Goal: Task Accomplishment & Management: Manage account settings

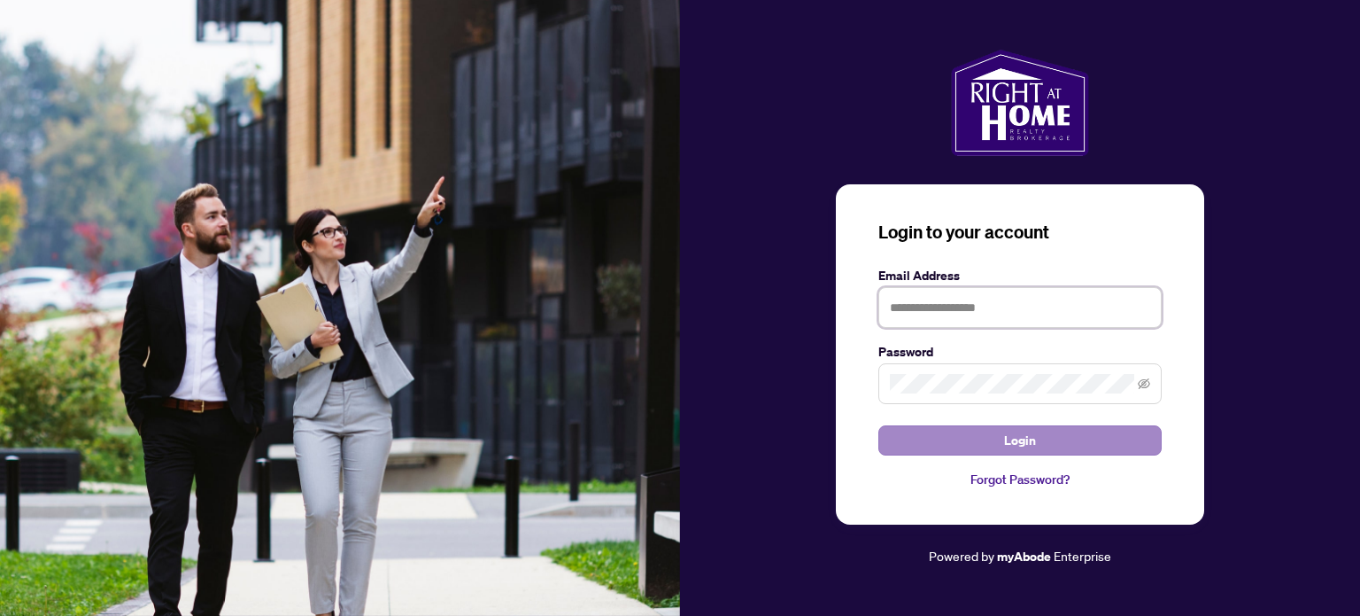
type input "**********"
click at [1048, 441] on button "Login" at bounding box center [1020, 440] width 283 height 30
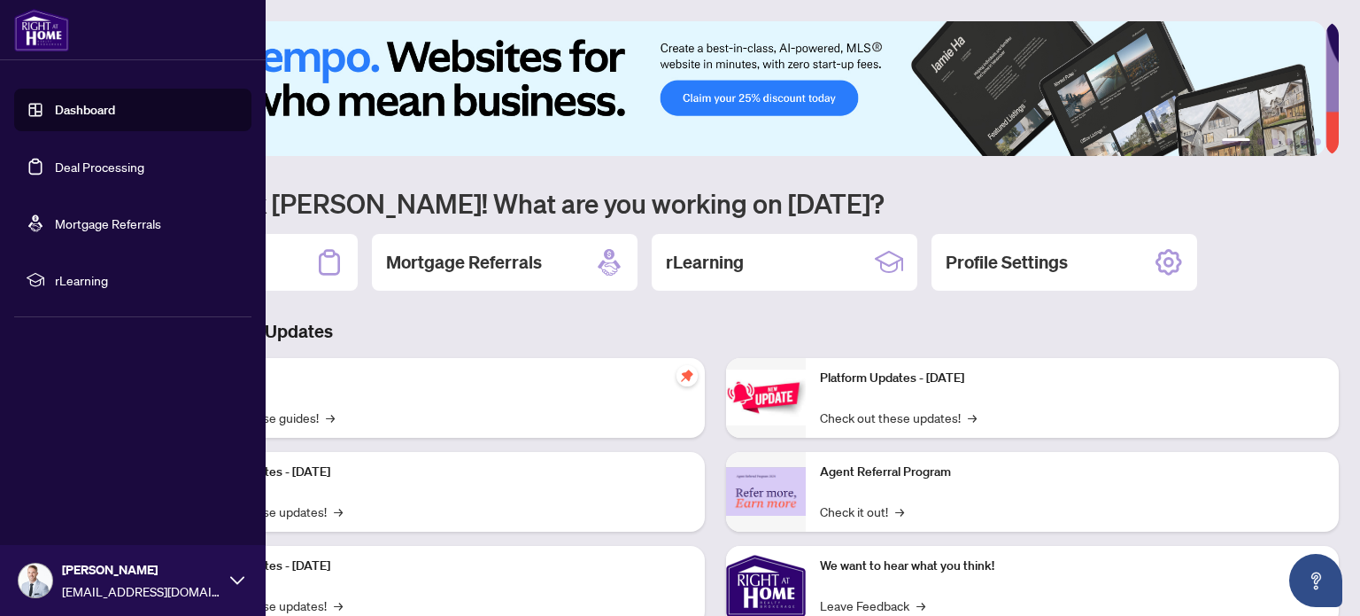
click at [138, 159] on link "Deal Processing" at bounding box center [99, 167] width 89 height 16
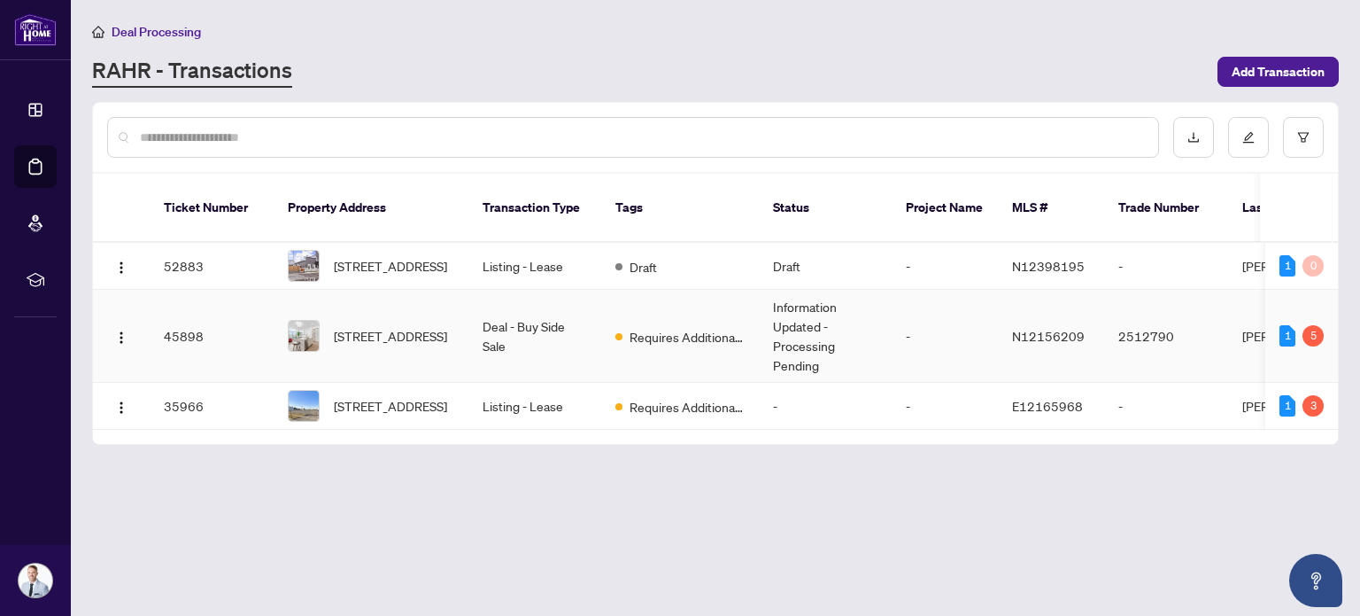
click at [709, 336] on td "Requires Additional Docs" at bounding box center [680, 336] width 158 height 93
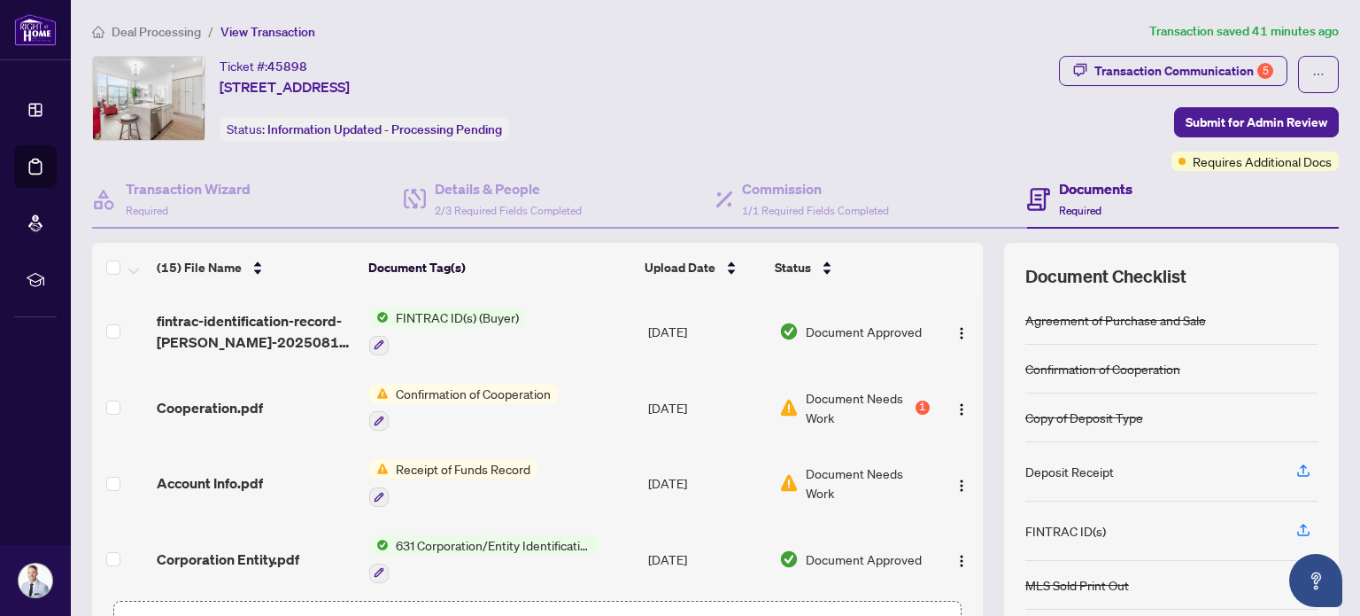
scroll to position [531, 0]
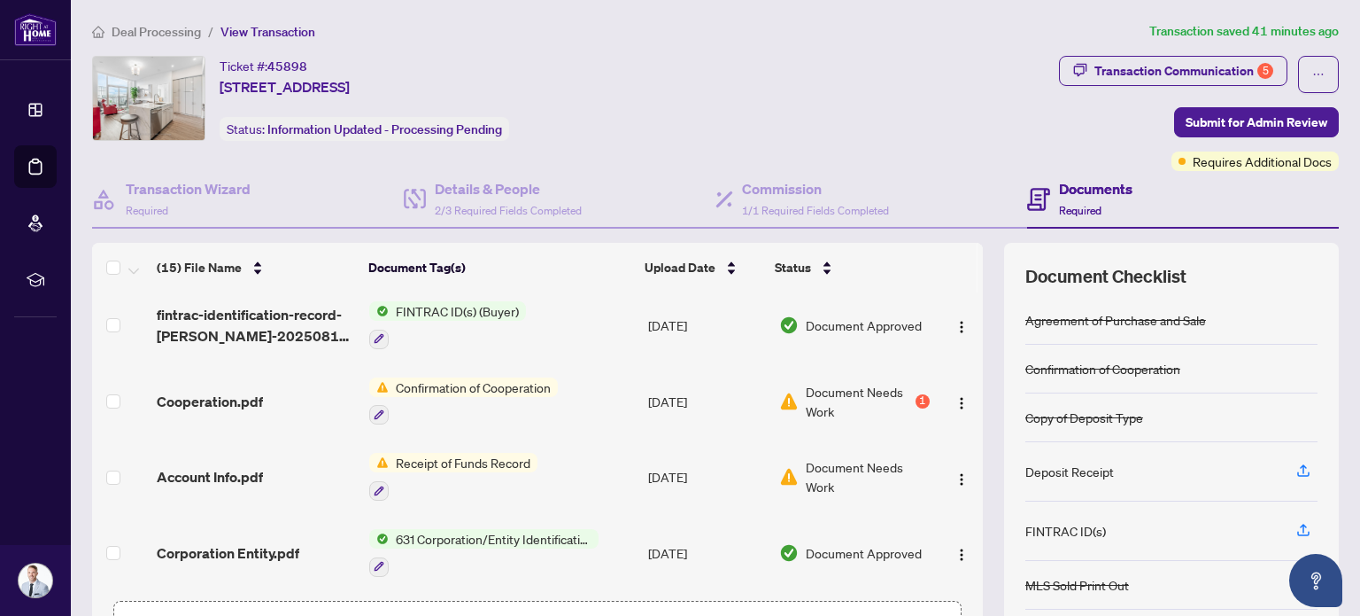
click at [838, 386] on span "Document Needs Work" at bounding box center [858, 401] width 105 height 39
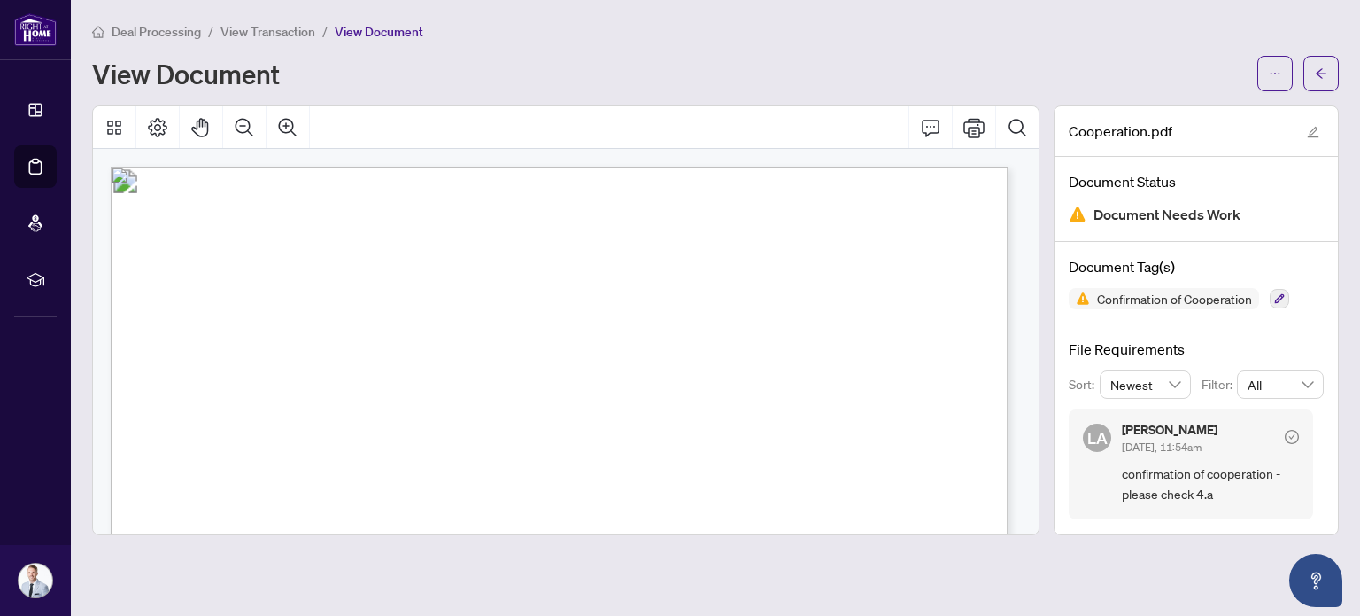
click at [1212, 213] on span "Document Needs Work" at bounding box center [1167, 215] width 147 height 24
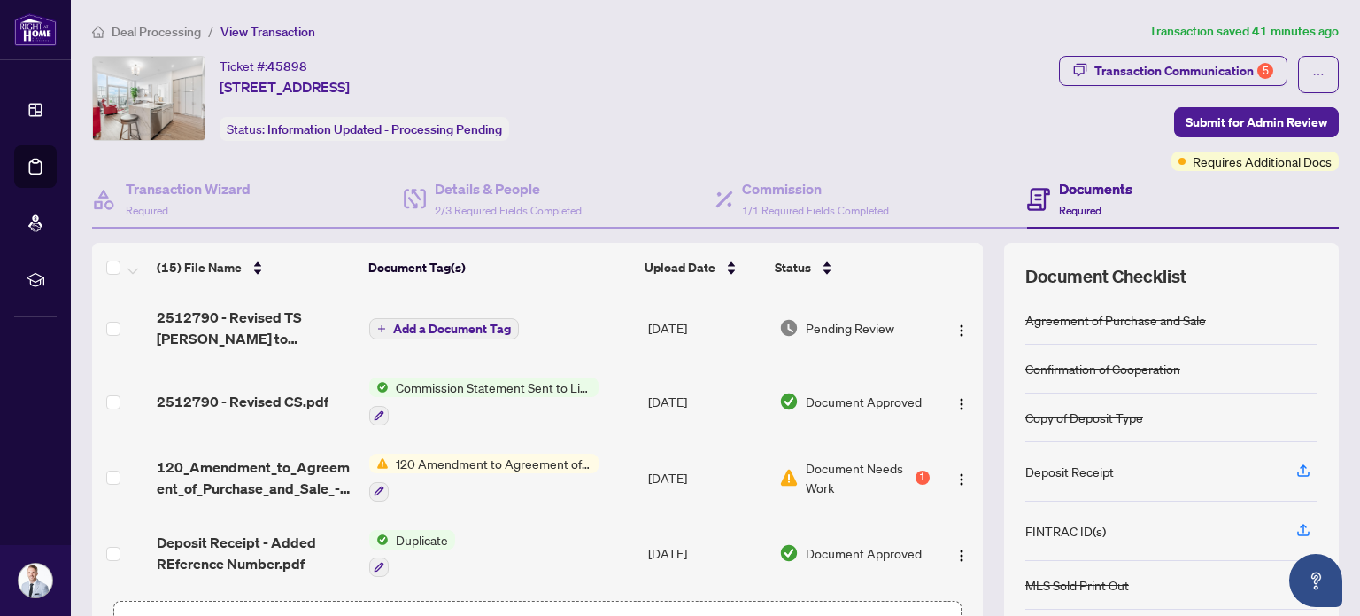
click at [829, 471] on span "Document Needs Work" at bounding box center [858, 477] width 105 height 39
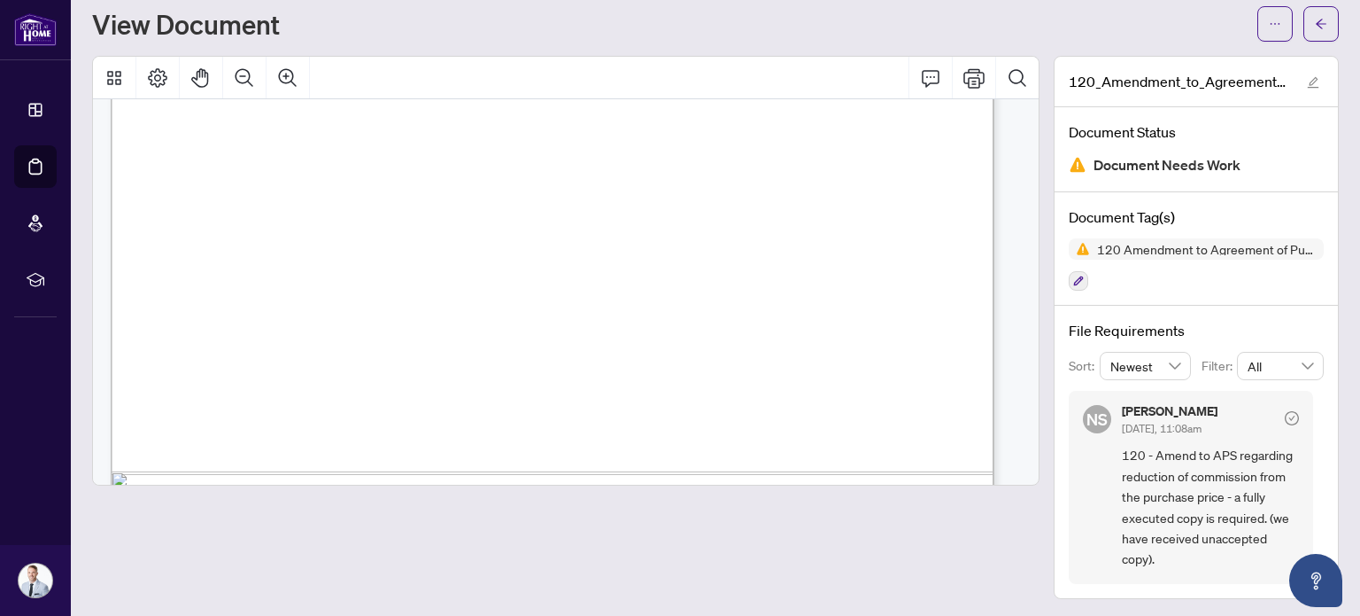
scroll to position [1876, 0]
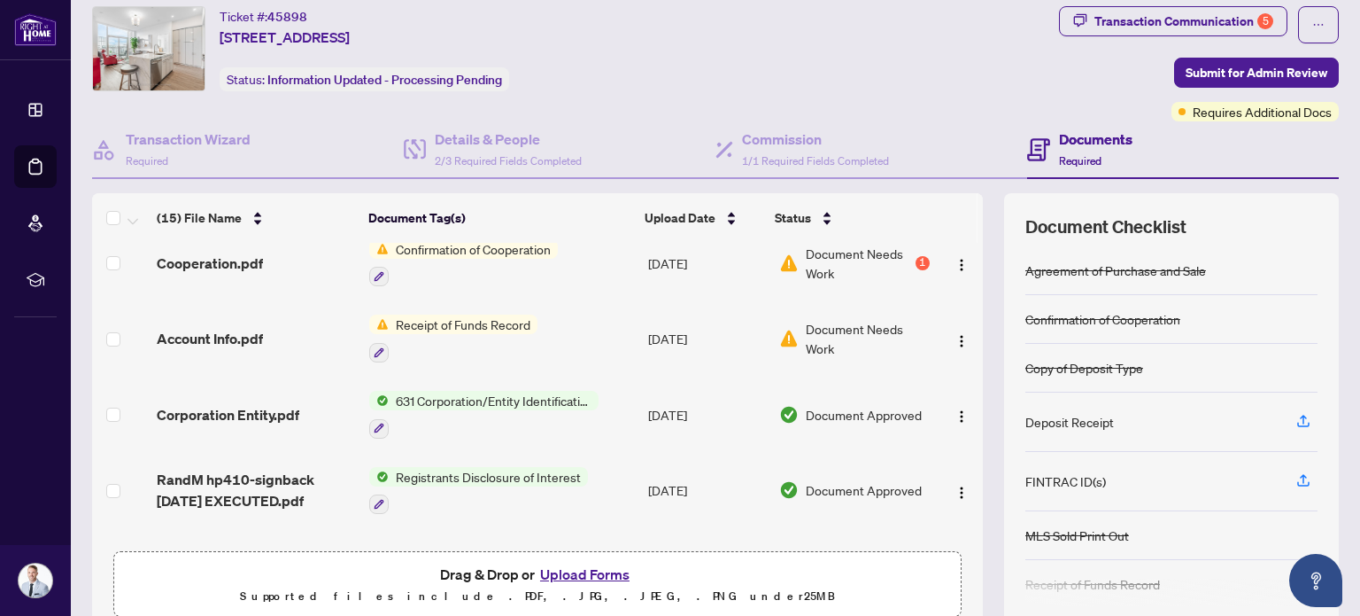
scroll to position [531, 0]
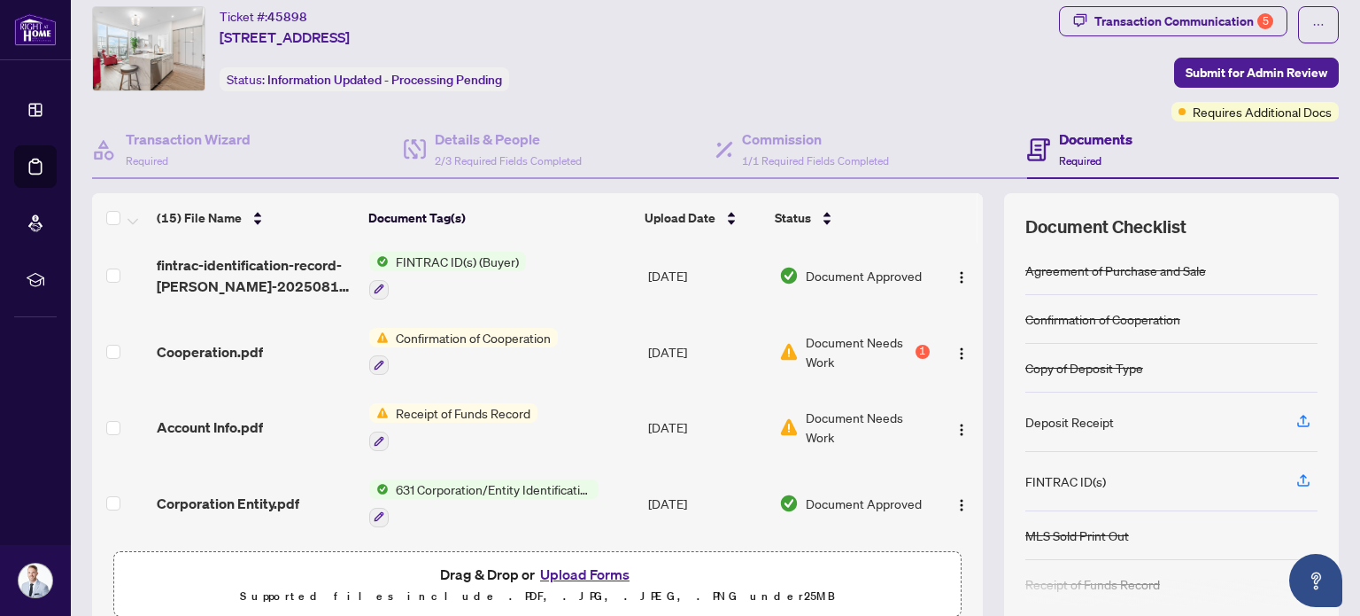
click at [808, 351] on span "Document Needs Work" at bounding box center [858, 351] width 105 height 39
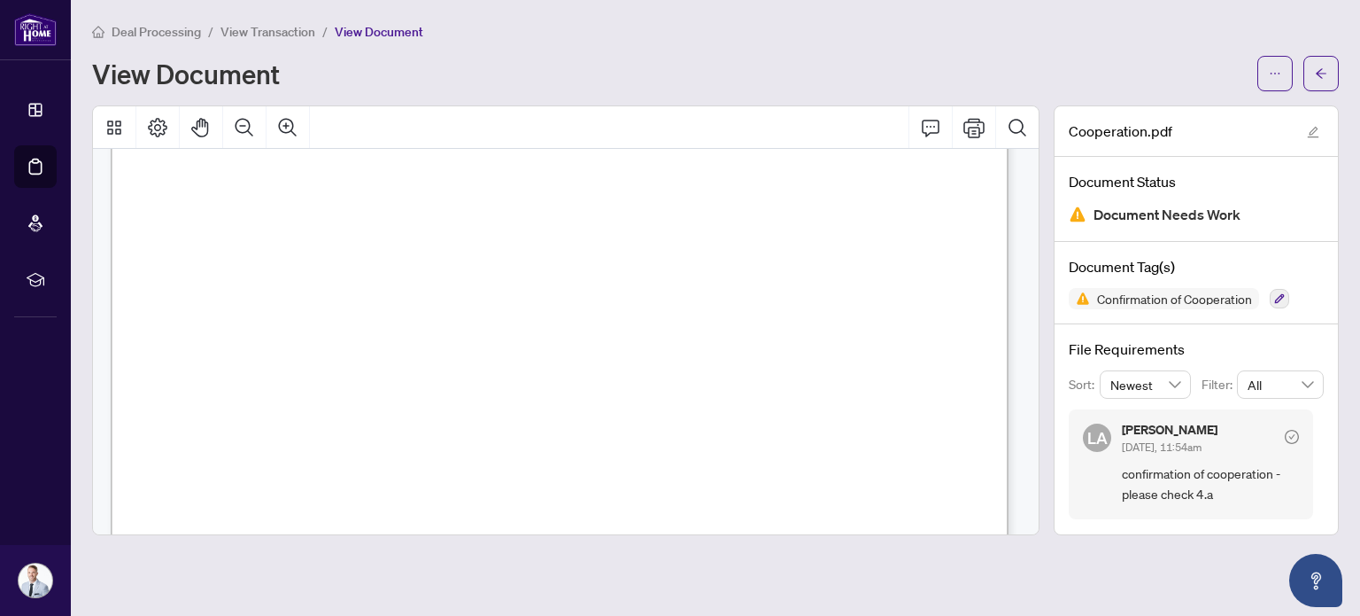
scroll to position [1594, 0]
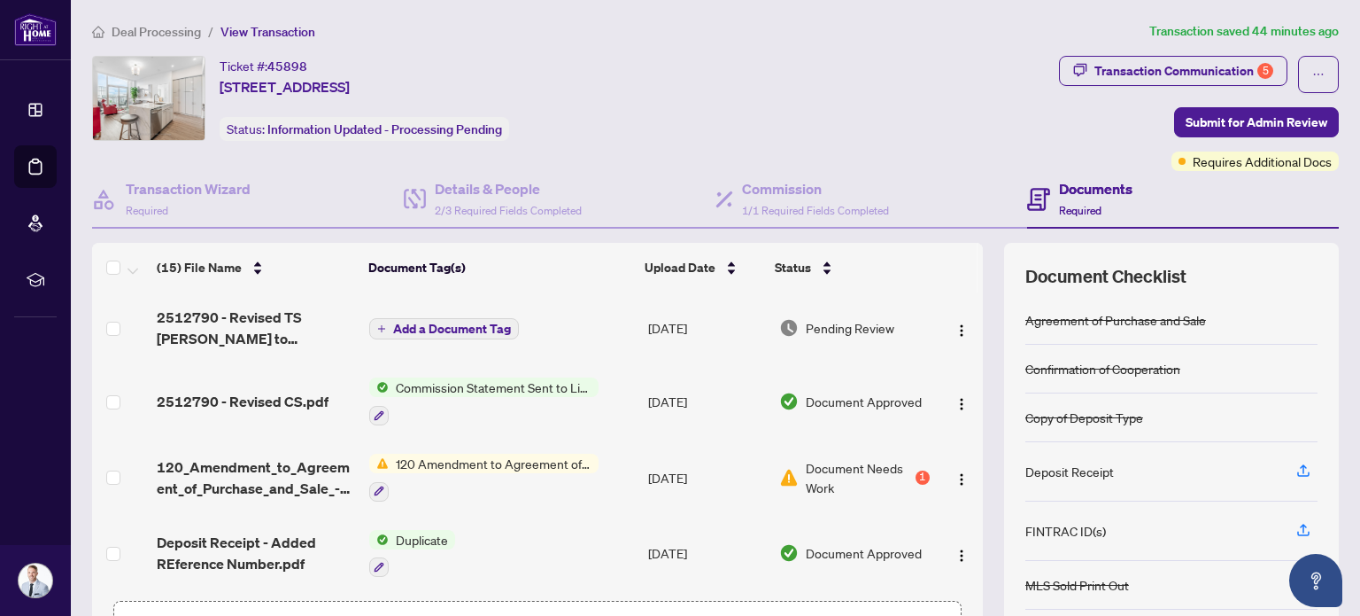
click at [823, 328] on span "Pending Review" at bounding box center [850, 327] width 89 height 19
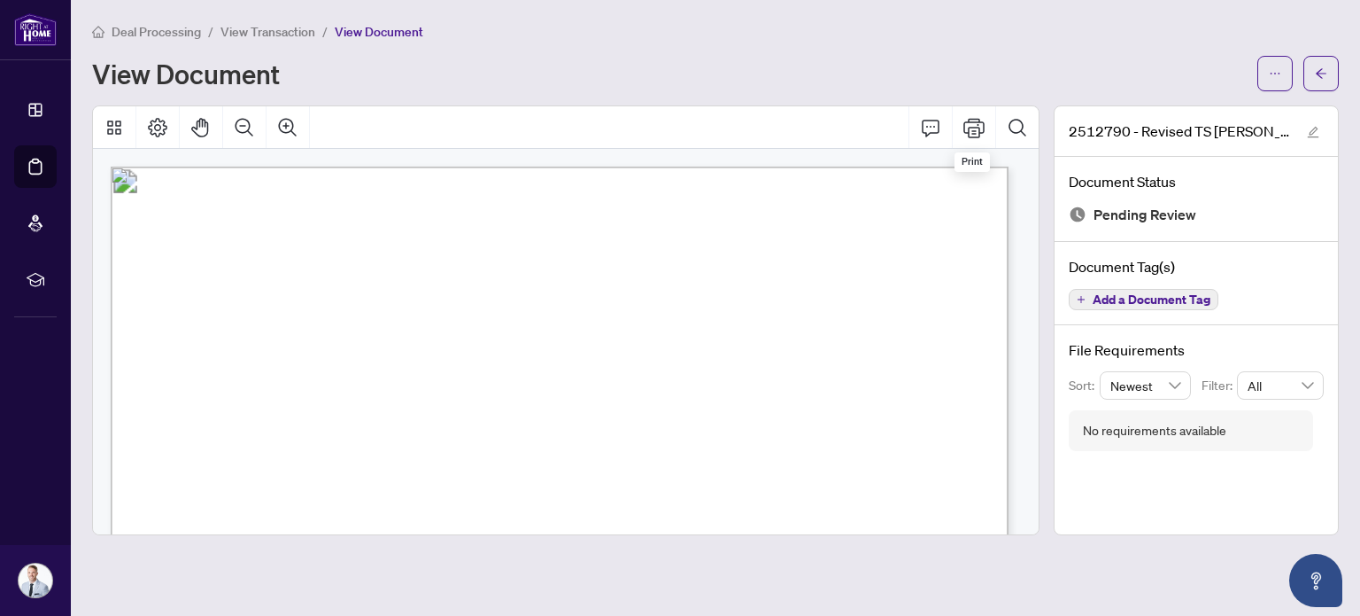
click at [980, 56] on div "View Document" at bounding box center [715, 73] width 1247 height 35
click at [1266, 73] on button "button" at bounding box center [1275, 73] width 35 height 35
click at [1227, 115] on span "Download" at bounding box center [1211, 111] width 135 height 19
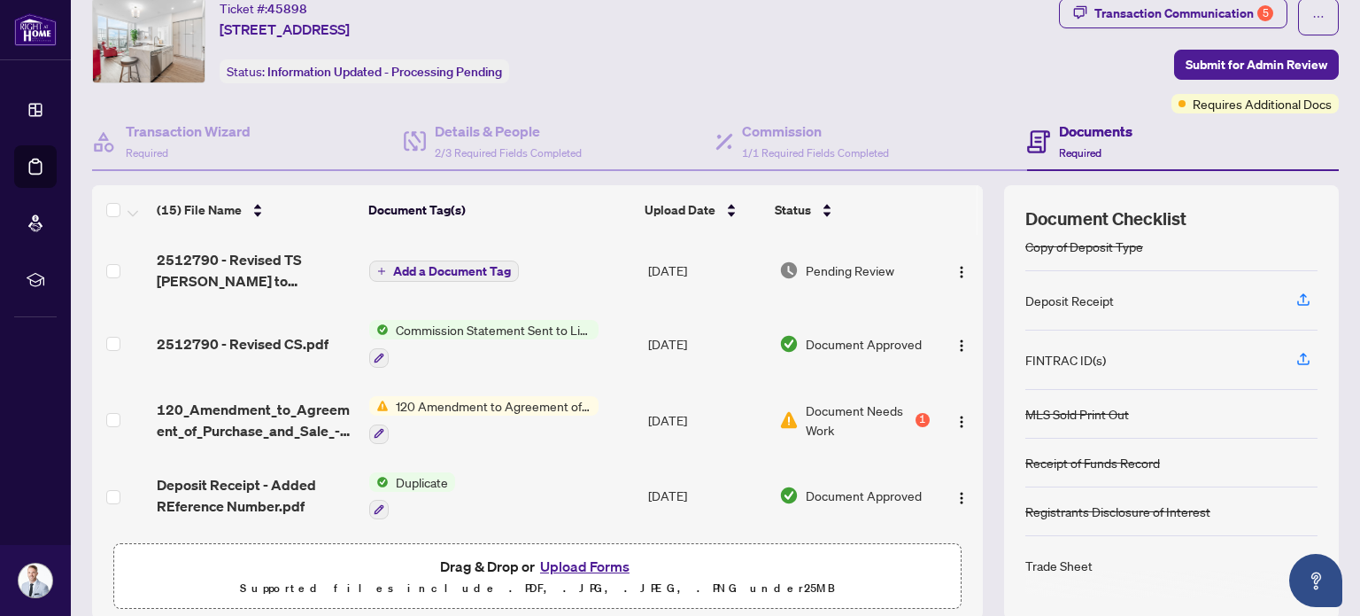
scroll to position [89, 0]
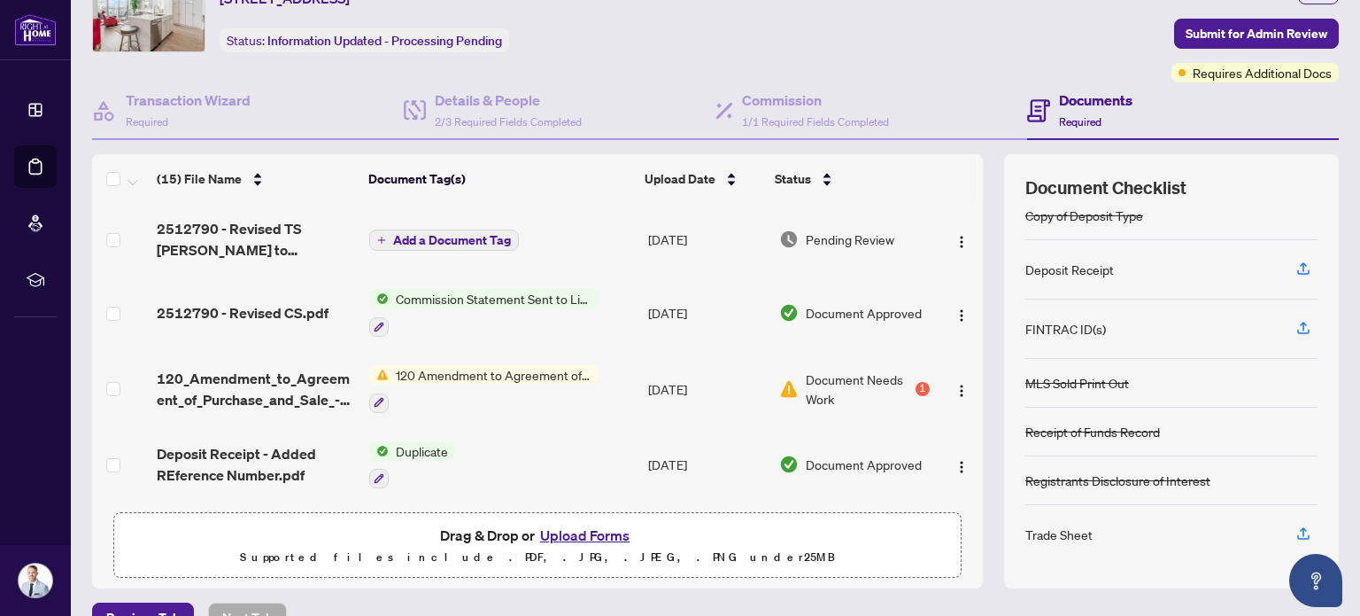
click at [587, 534] on button "Upload Forms" at bounding box center [585, 534] width 100 height 23
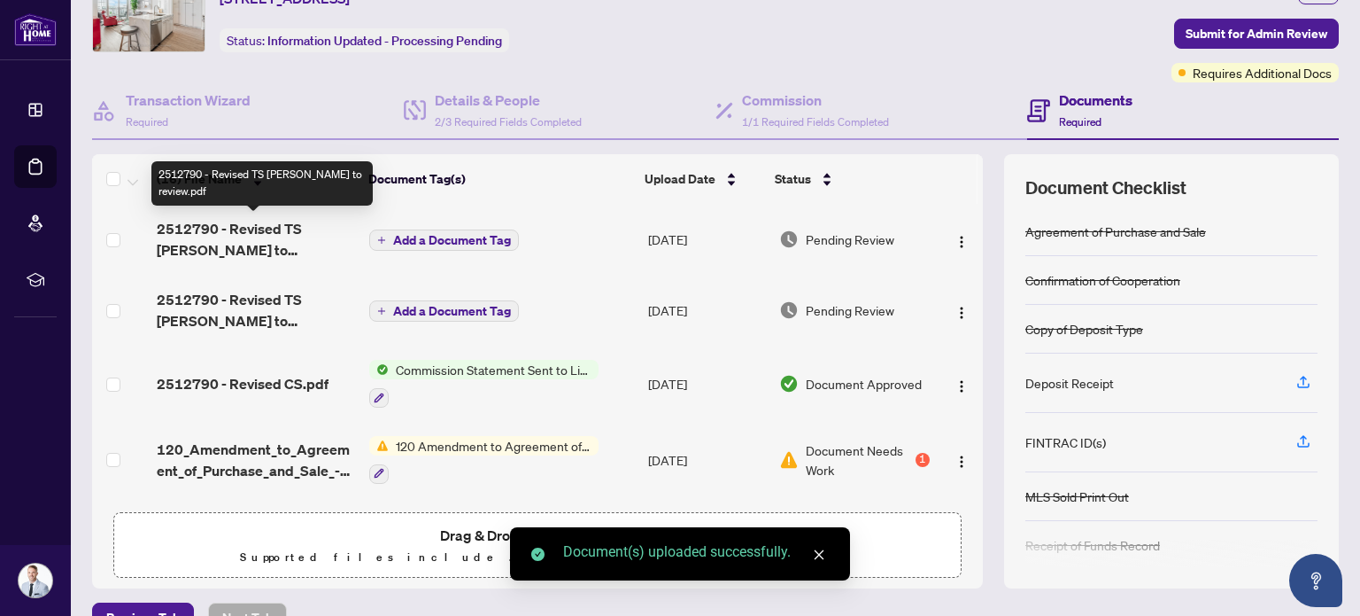
click at [284, 229] on span "2512790 - Revised TS [PERSON_NAME] to review.pdf" at bounding box center [256, 239] width 198 height 43
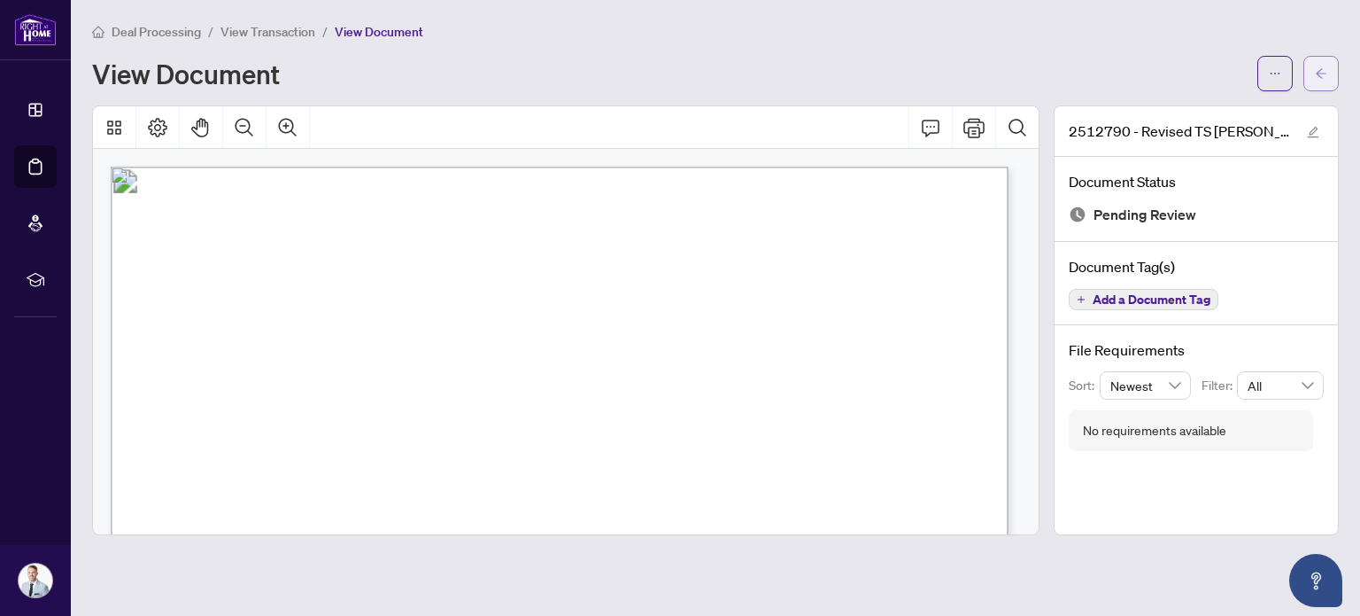
click at [1315, 76] on icon "arrow-left" at bounding box center [1321, 73] width 12 height 12
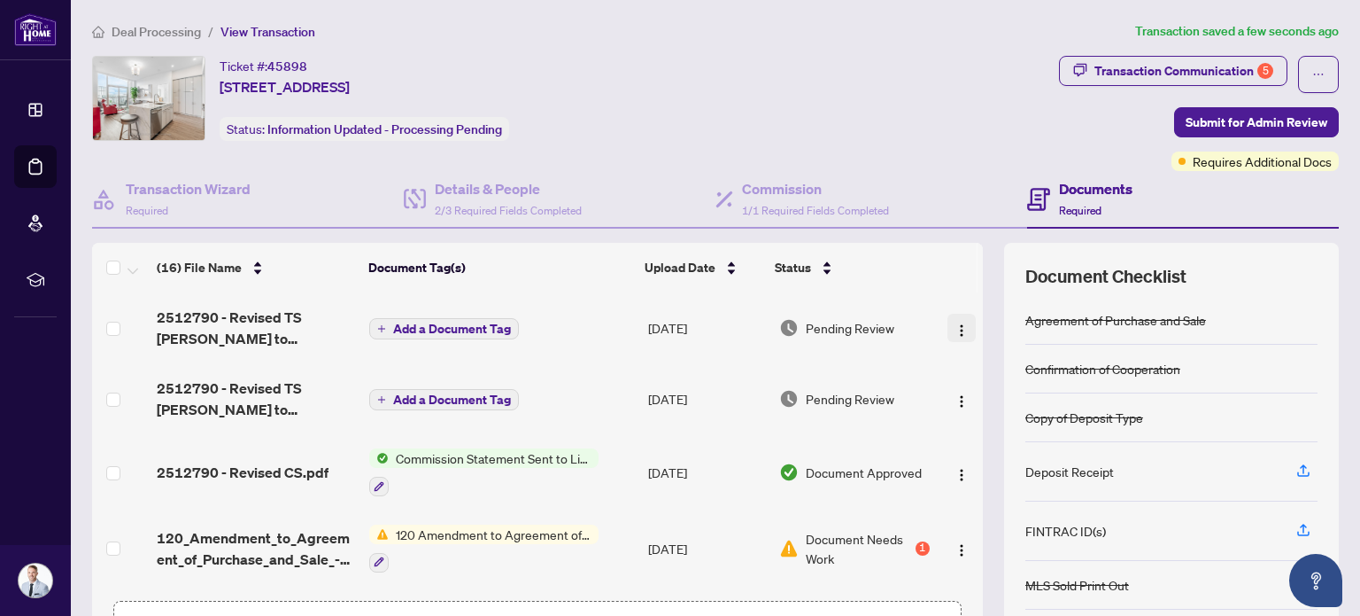
click at [955, 327] on img "button" at bounding box center [962, 330] width 14 height 14
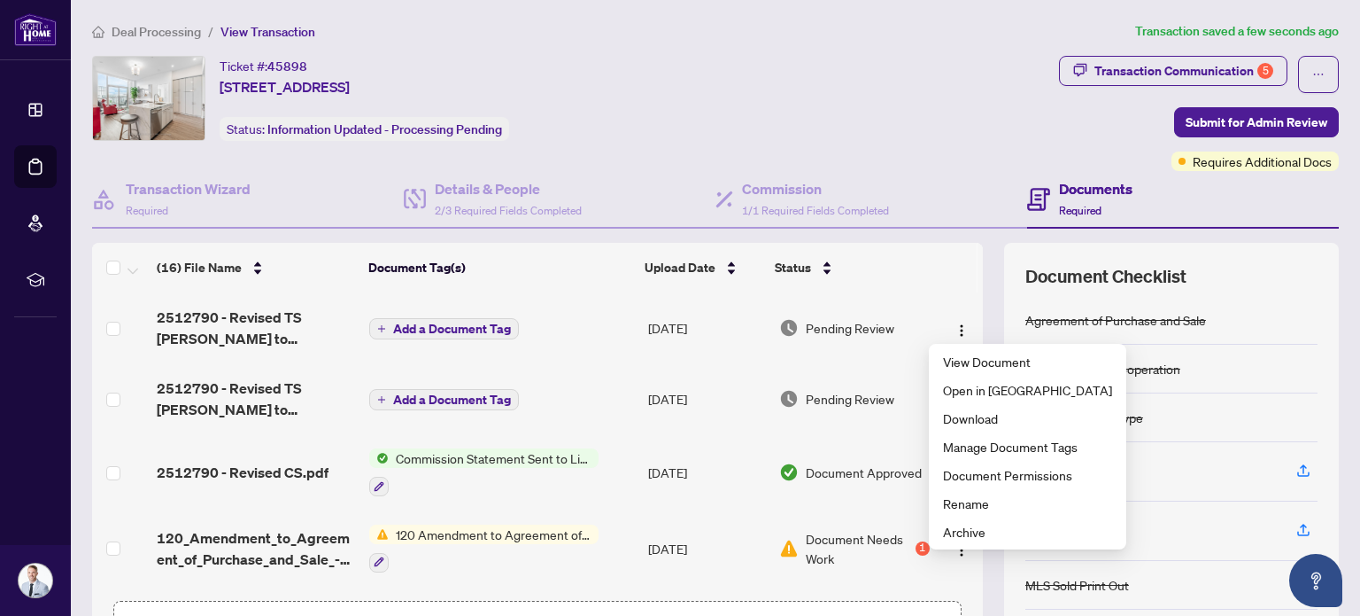
click at [472, 322] on span "Add a Document Tag" at bounding box center [452, 328] width 118 height 12
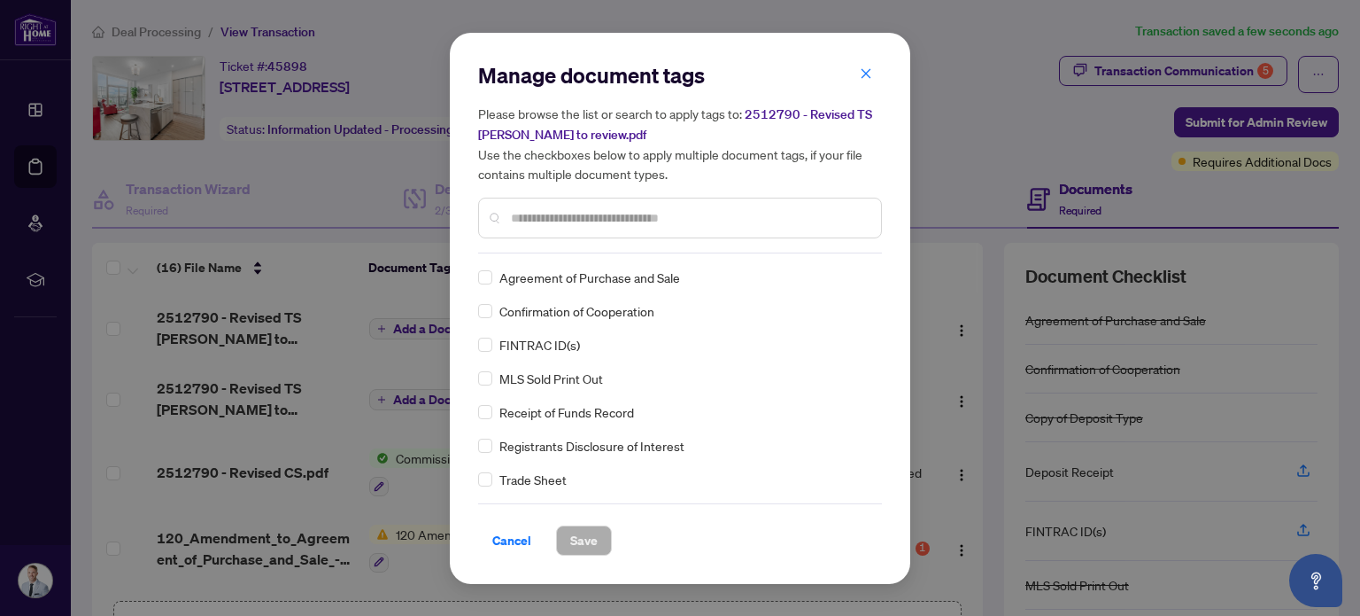
click at [585, 243] on div "Manage document tags Please browse the list or search to apply tags to: 2512790…" at bounding box center [680, 157] width 404 height 192
click at [594, 229] on div at bounding box center [680, 217] width 404 height 41
click at [599, 215] on input "text" at bounding box center [689, 217] width 356 height 19
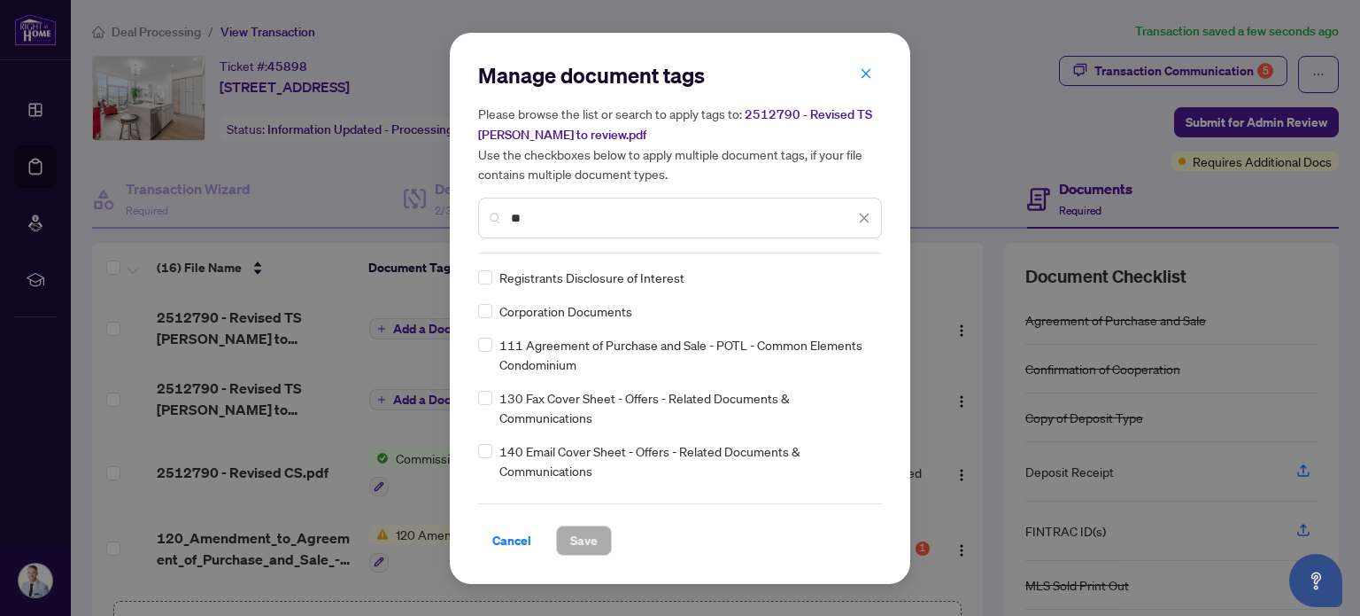
drag, startPoint x: 599, startPoint y: 222, endPoint x: 444, endPoint y: 251, distance: 157.6
click at [445, 251] on div "Manage document tags Please browse the list or search to apply tags to: 2512790…" at bounding box center [680, 308] width 1360 height 616
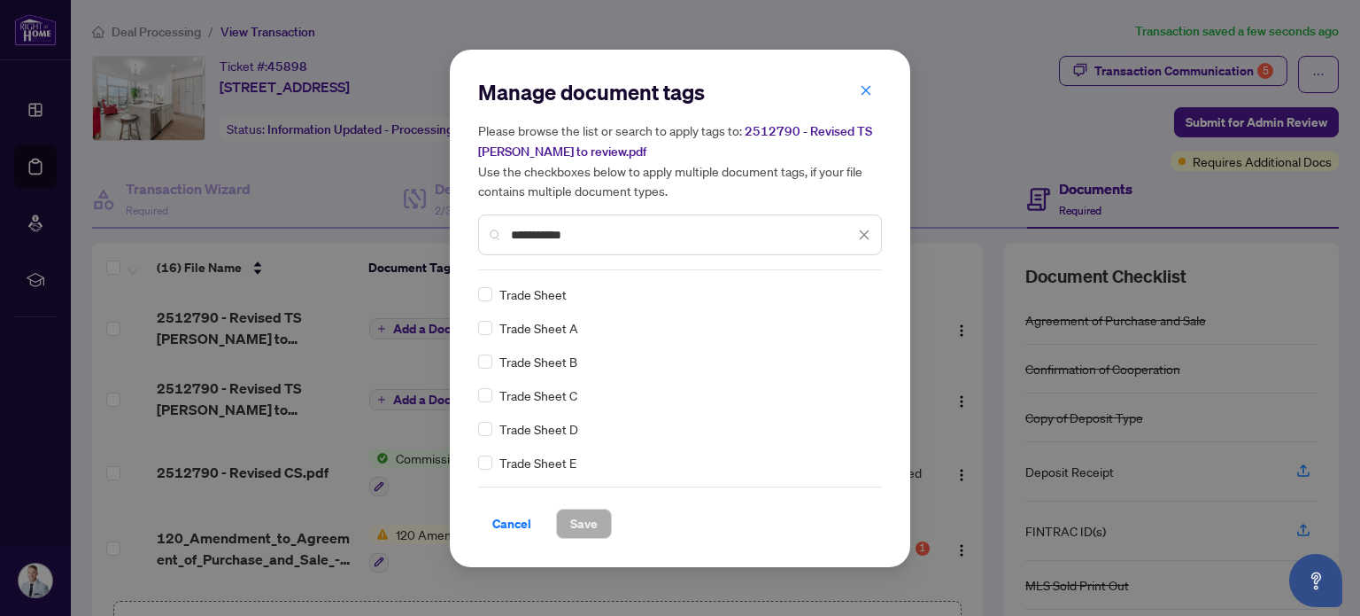
type input "**********"
click at [537, 296] on span "Trade Sheet" at bounding box center [532, 293] width 67 height 19
click at [580, 505] on div "Cancel Save" at bounding box center [680, 512] width 404 height 52
click at [580, 514] on span "Save" at bounding box center [583, 523] width 27 height 28
